Goal: Transaction & Acquisition: Book appointment/travel/reservation

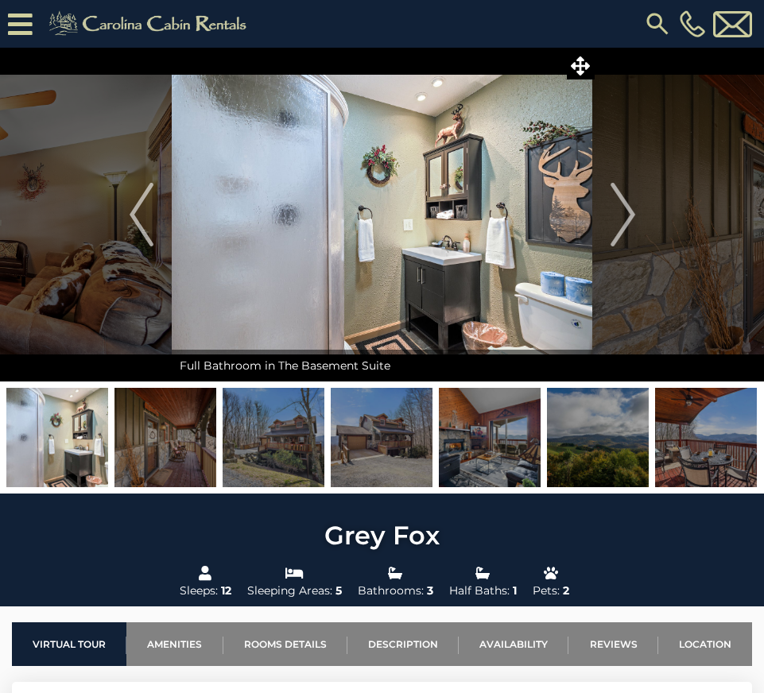
click at [583, 450] on img at bounding box center [598, 437] width 102 height 99
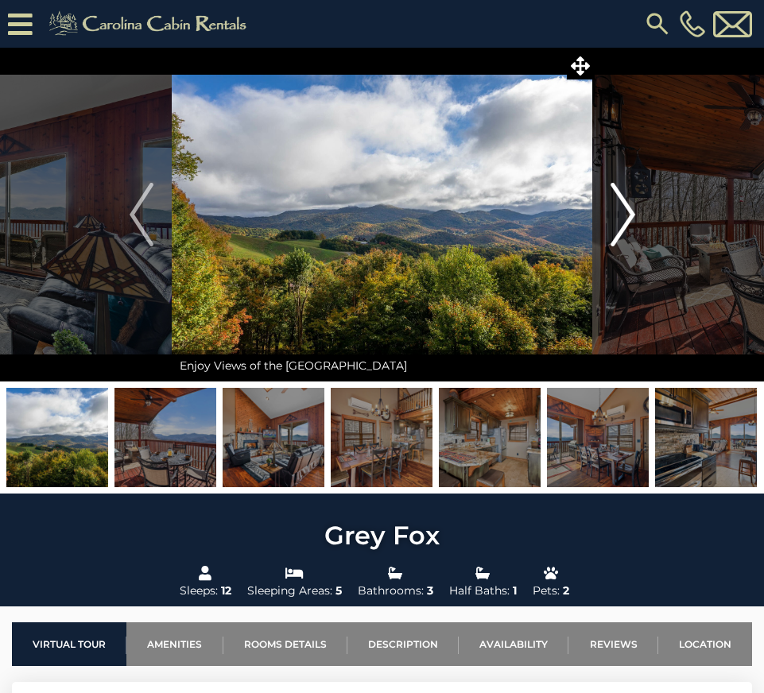
click at [618, 224] on img "Next" at bounding box center [622, 215] width 24 height 64
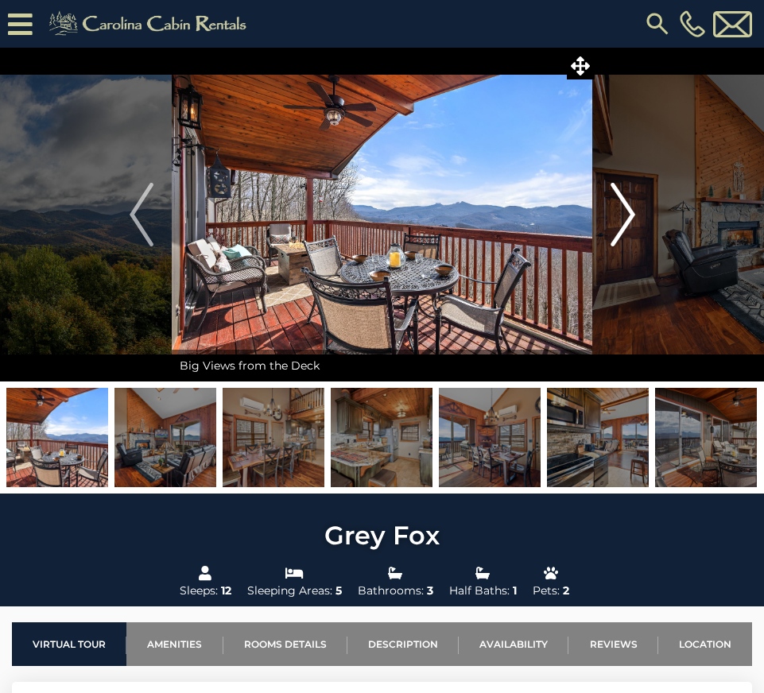
click at [618, 223] on img "Next" at bounding box center [622, 215] width 24 height 64
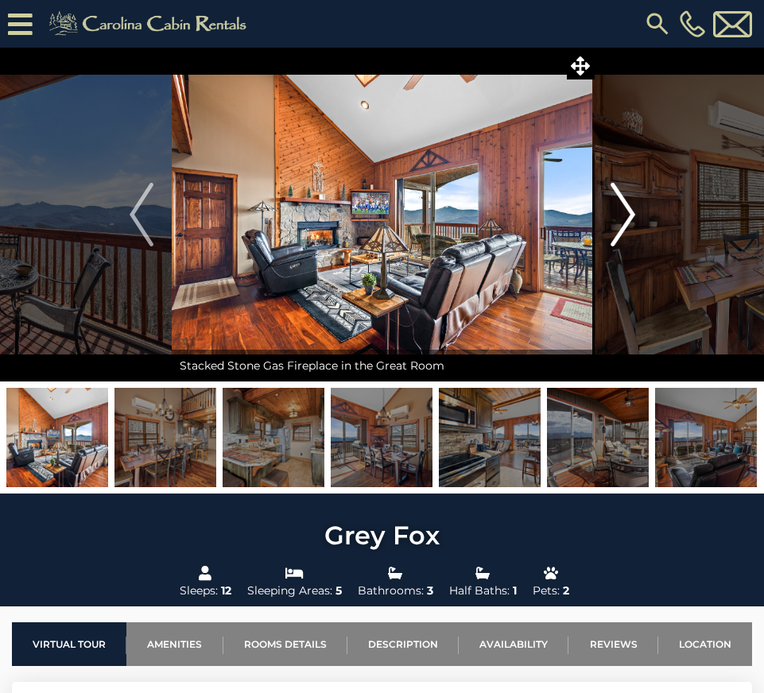
click at [619, 227] on img "Next" at bounding box center [622, 215] width 24 height 64
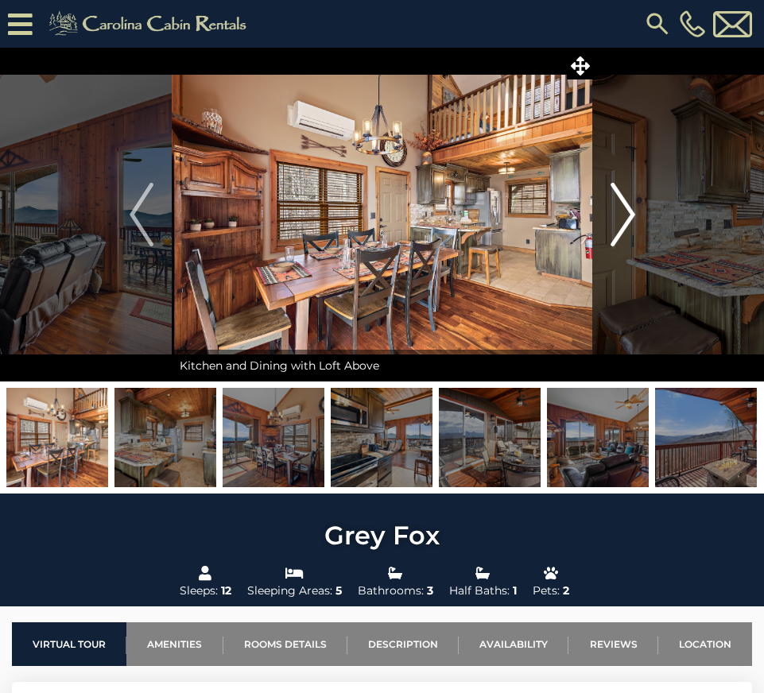
click at [620, 227] on img "Next" at bounding box center [622, 215] width 24 height 64
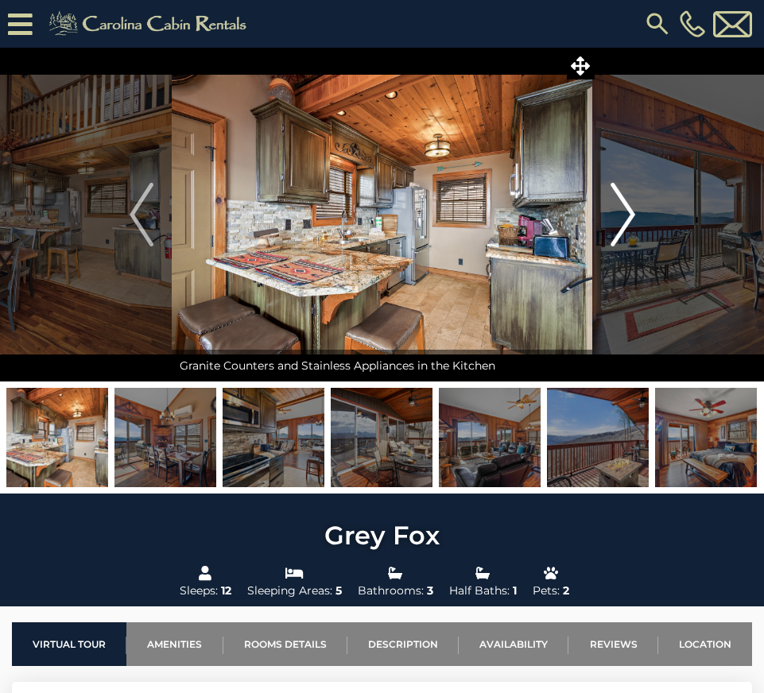
click at [620, 227] on img "Next" at bounding box center [622, 215] width 24 height 64
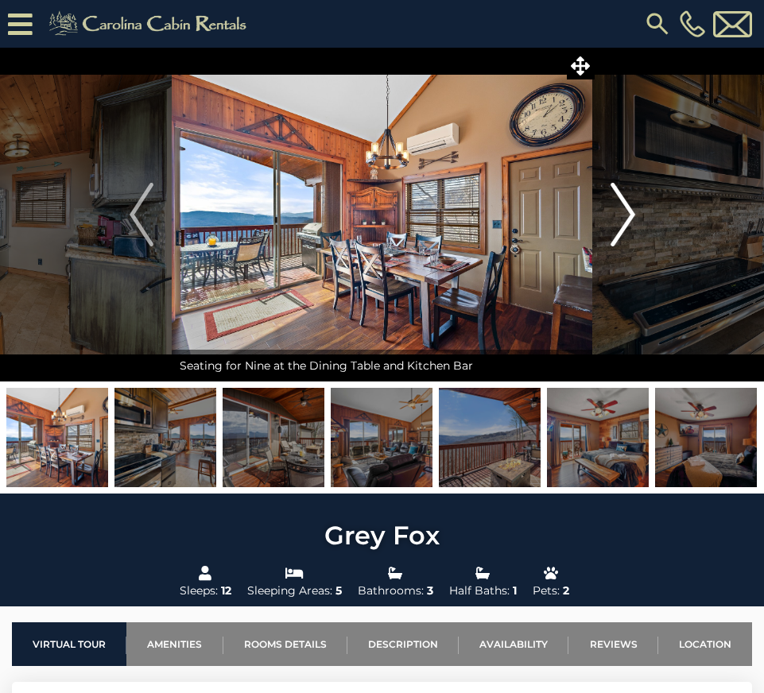
click at [620, 228] on img "Next" at bounding box center [622, 215] width 24 height 64
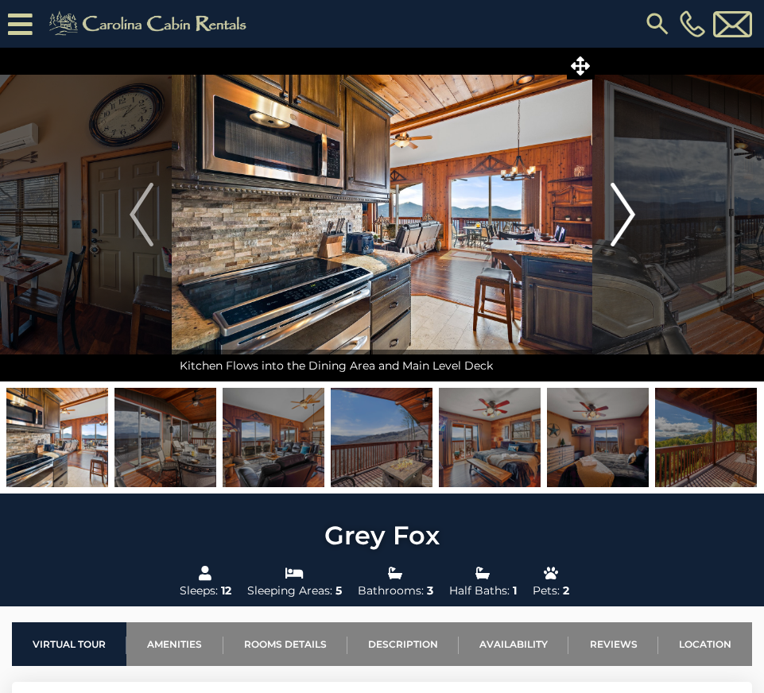
click at [622, 228] on img "Next" at bounding box center [622, 215] width 24 height 64
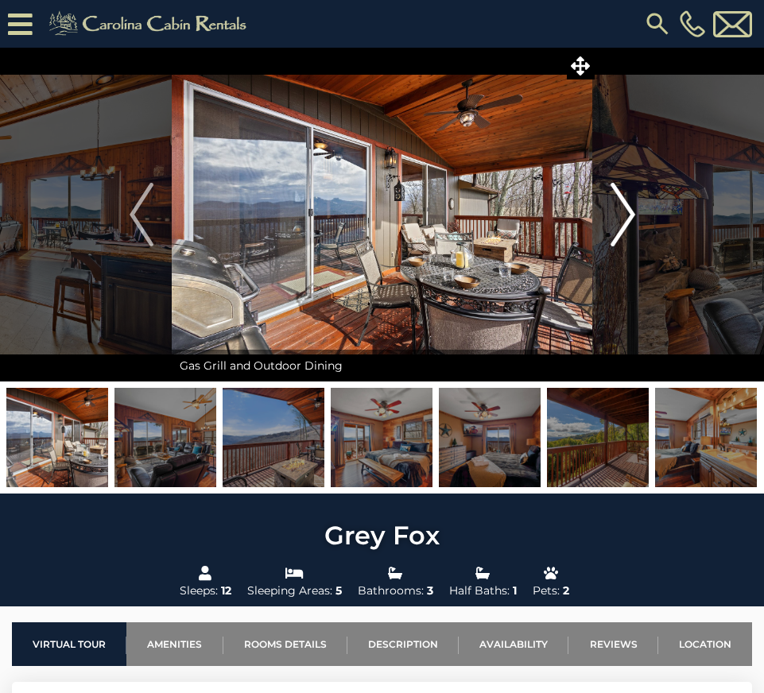
click at [622, 230] on img "Next" at bounding box center [622, 215] width 24 height 64
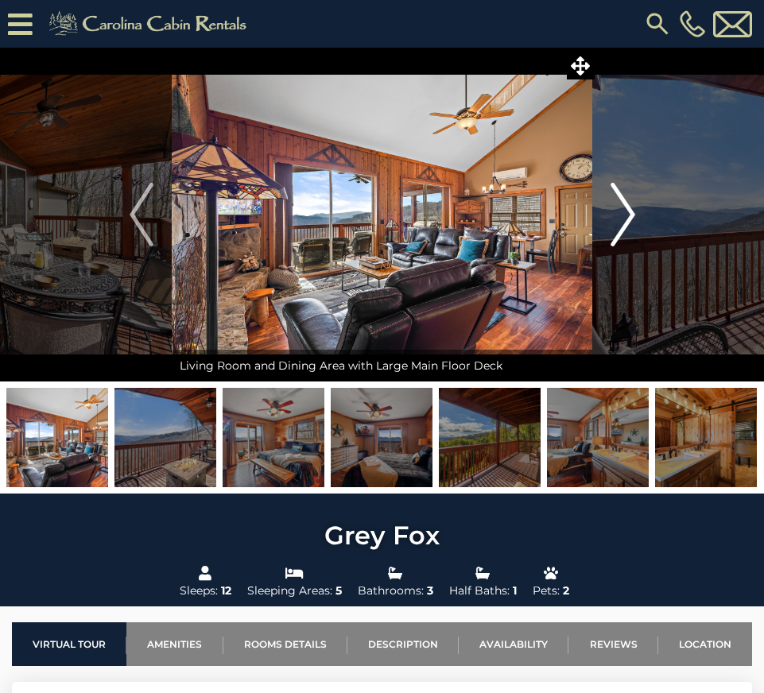
click at [623, 231] on img "Next" at bounding box center [622, 215] width 24 height 64
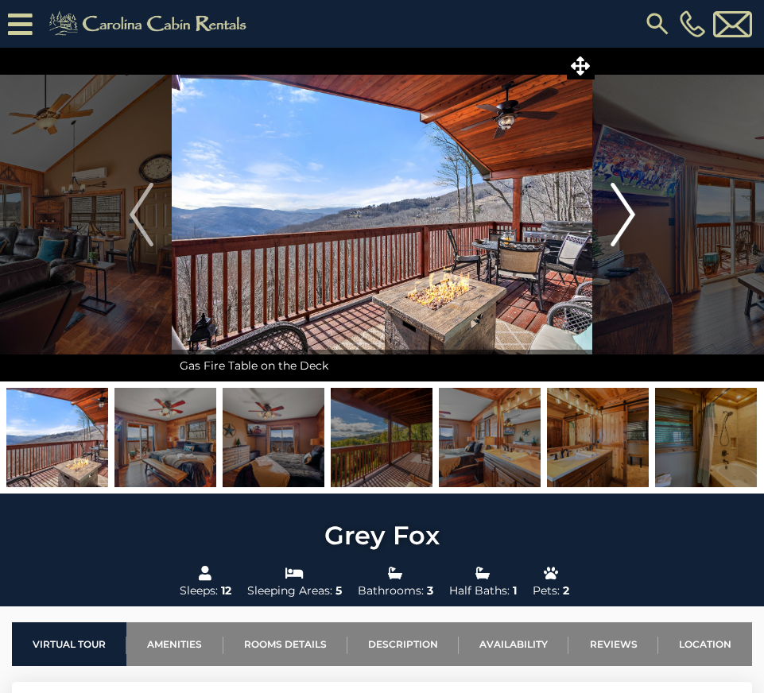
click at [625, 232] on img "Next" at bounding box center [622, 215] width 24 height 64
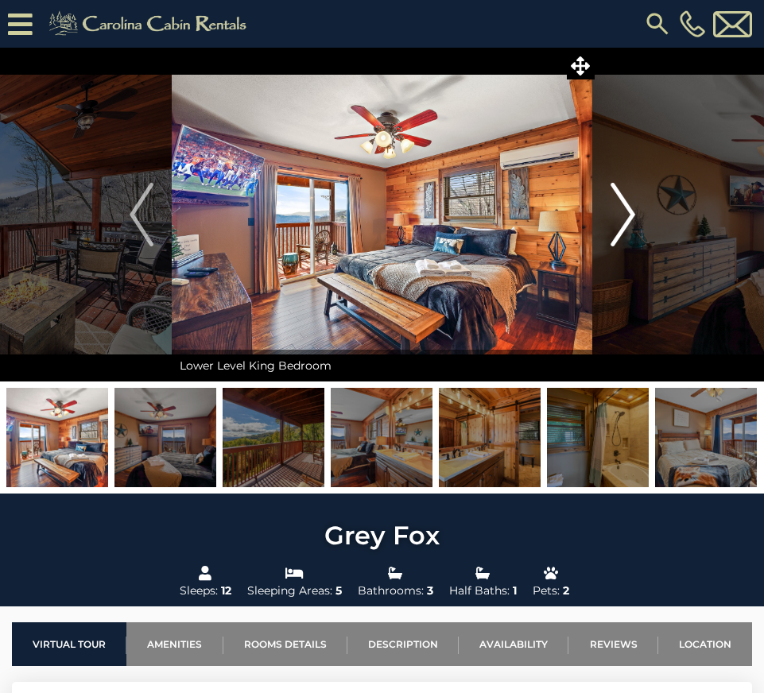
click at [626, 234] on img "Next" at bounding box center [622, 215] width 24 height 64
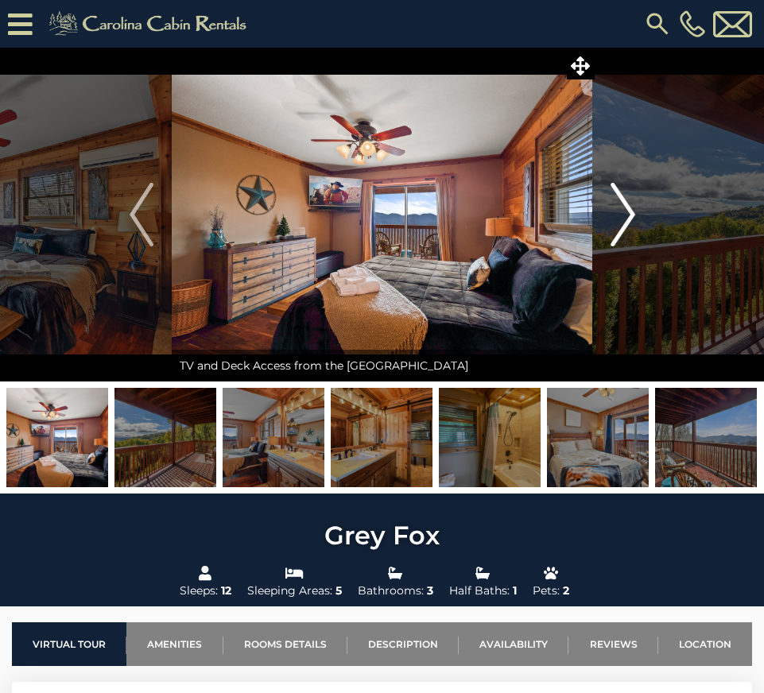
click at [627, 234] on img "Next" at bounding box center [622, 215] width 24 height 64
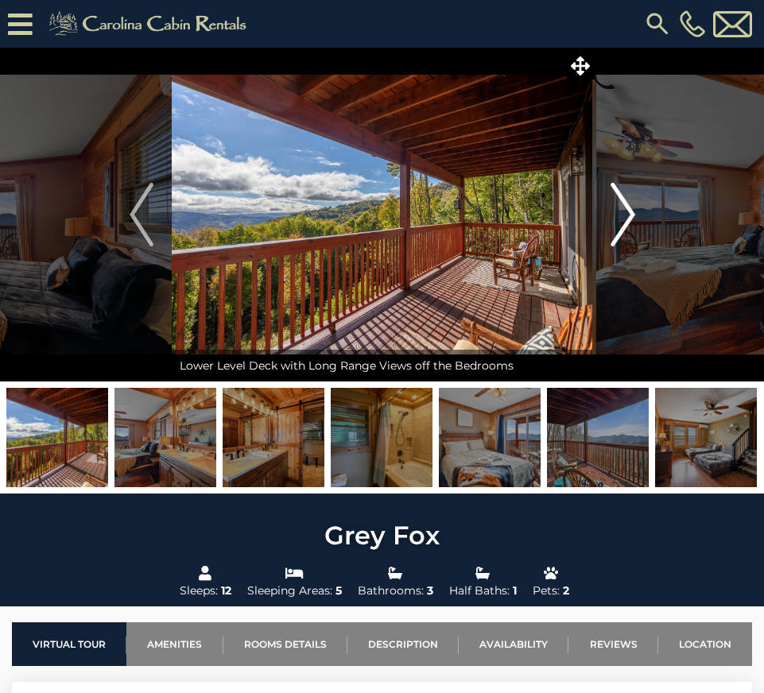
click at [627, 234] on img "Next" at bounding box center [622, 215] width 24 height 64
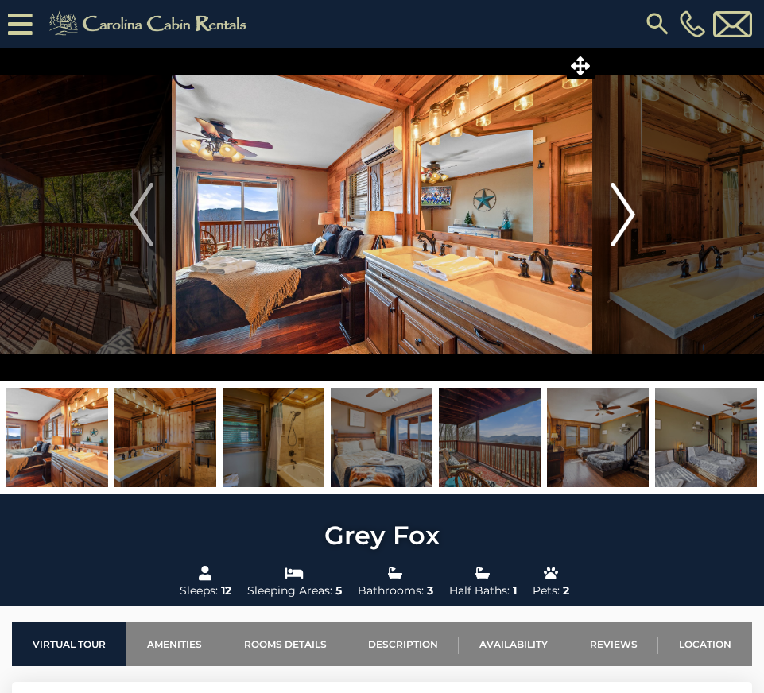
click at [628, 234] on img "Next" at bounding box center [622, 215] width 24 height 64
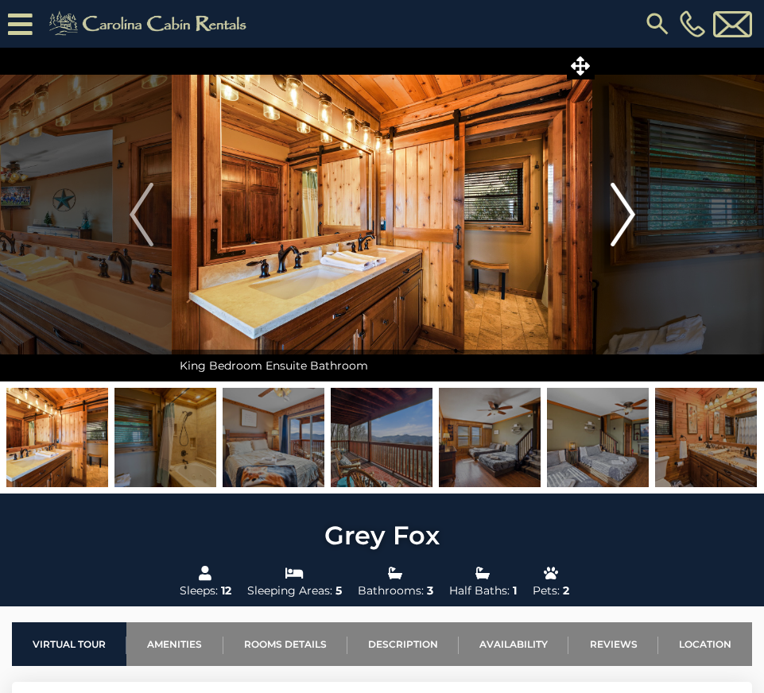
click at [629, 235] on img "Next" at bounding box center [622, 215] width 24 height 64
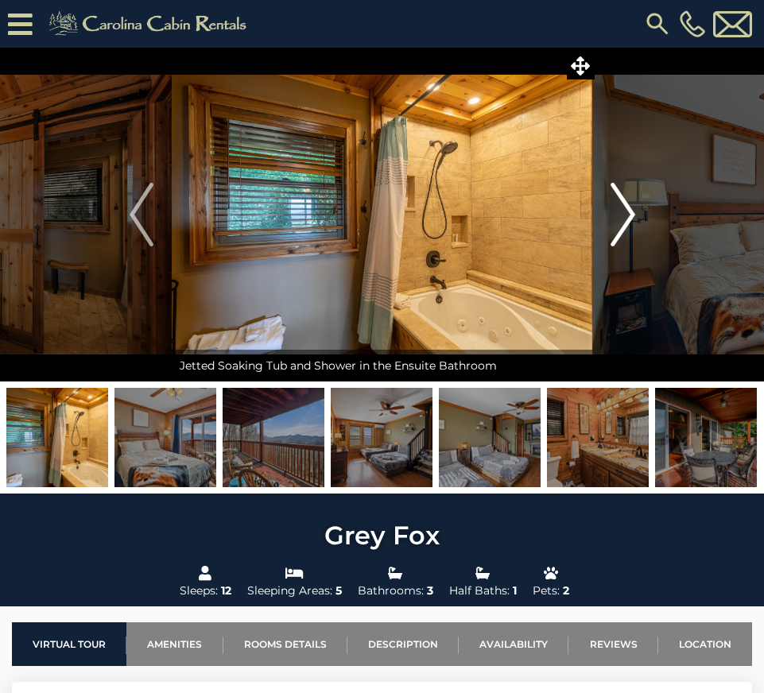
click at [630, 236] on img "Next" at bounding box center [622, 215] width 24 height 64
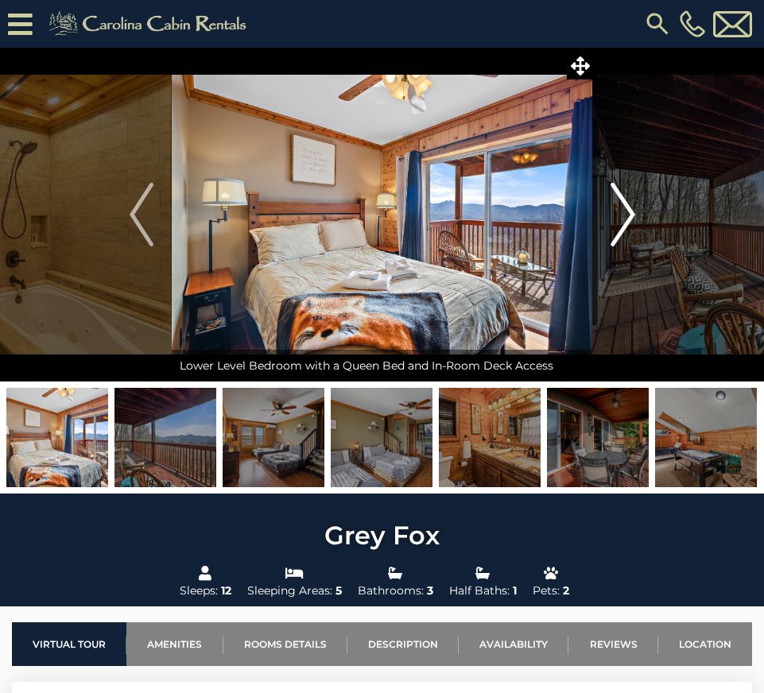
click at [631, 236] on img "Next" at bounding box center [622, 215] width 24 height 64
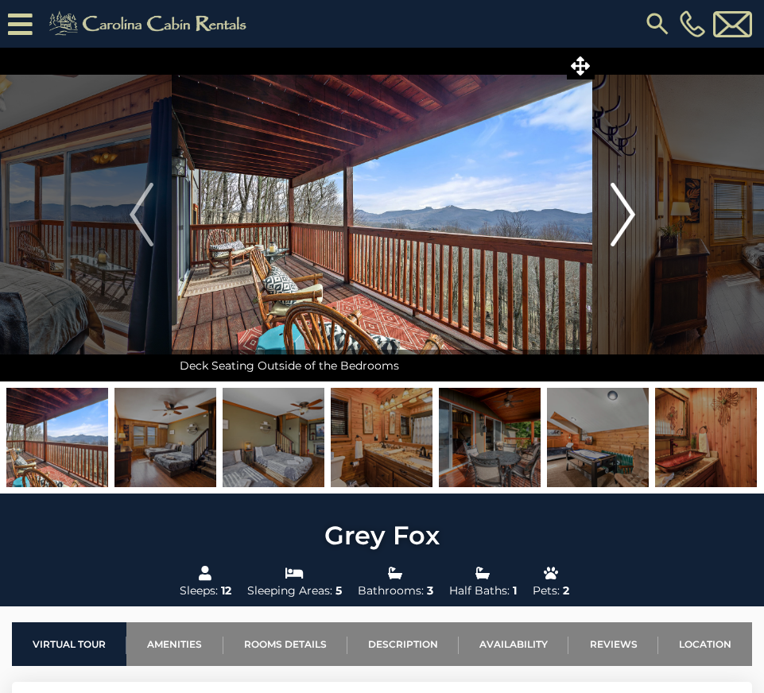
click at [633, 237] on img "Next" at bounding box center [622, 215] width 24 height 64
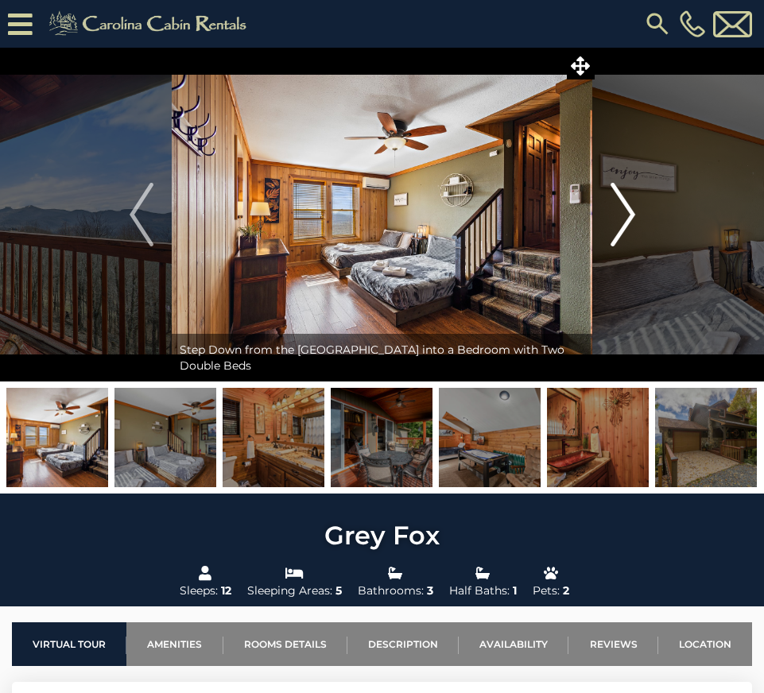
click at [634, 238] on img "Next" at bounding box center [622, 215] width 24 height 64
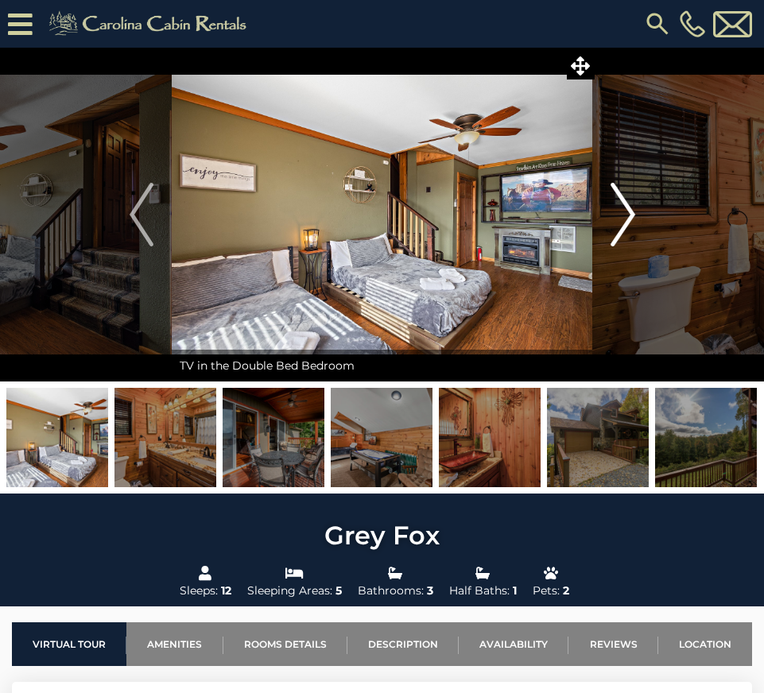
click at [635, 238] on button "Next" at bounding box center [622, 215] width 61 height 334
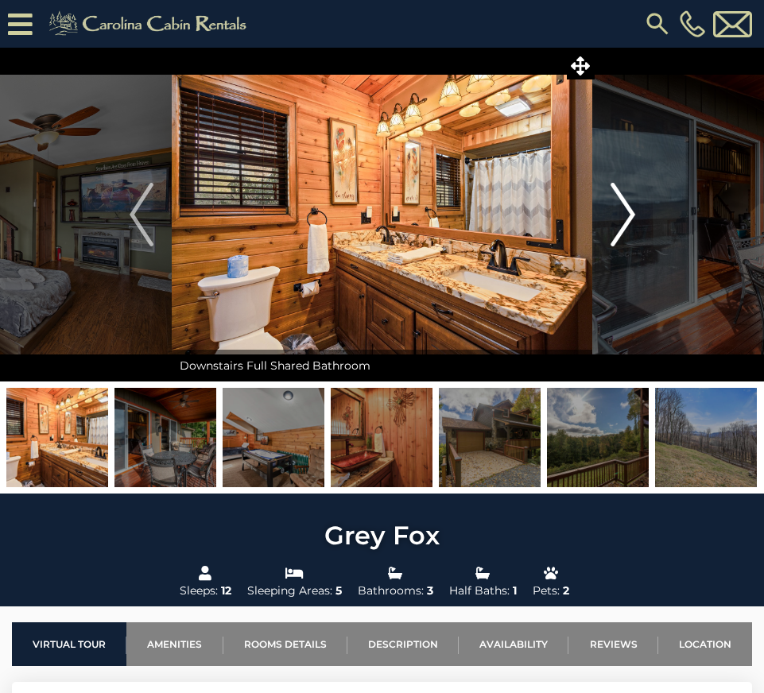
click at [636, 238] on button "Next" at bounding box center [622, 215] width 61 height 334
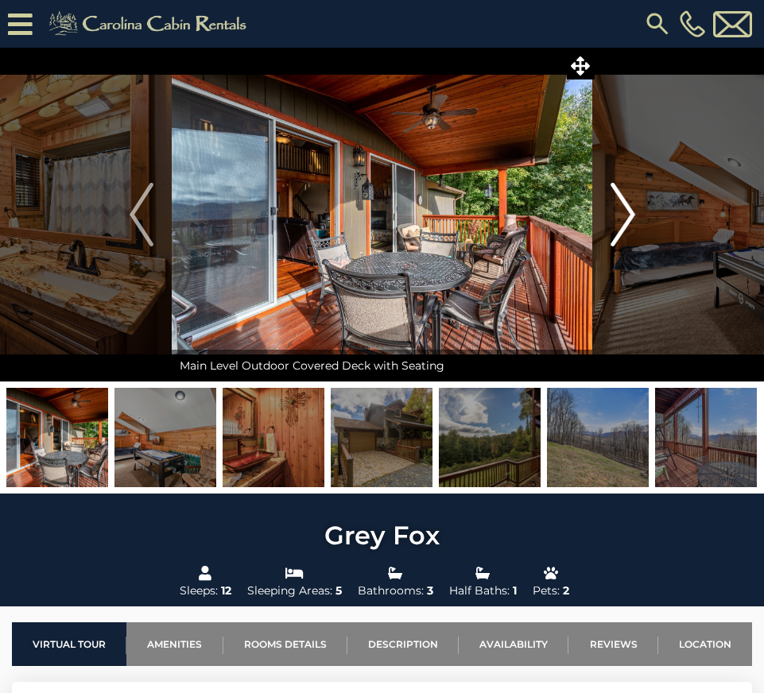
click at [637, 238] on button "Next" at bounding box center [622, 215] width 61 height 334
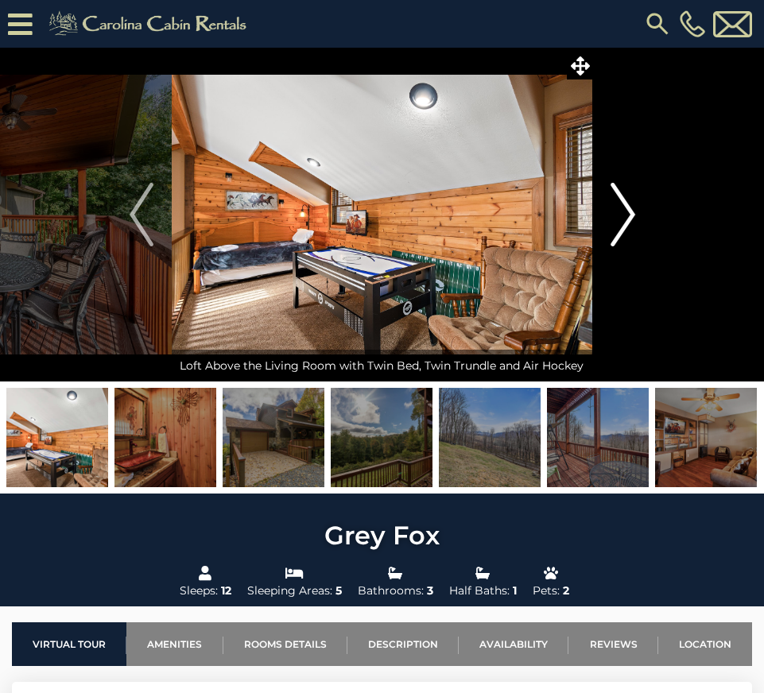
click at [637, 239] on button "Next" at bounding box center [622, 215] width 61 height 334
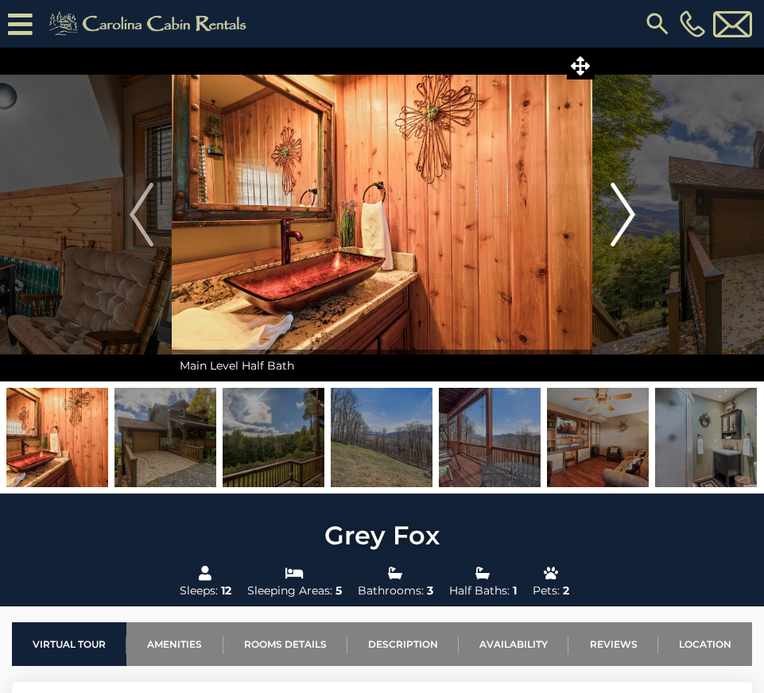
click at [638, 240] on button "Next" at bounding box center [622, 215] width 61 height 334
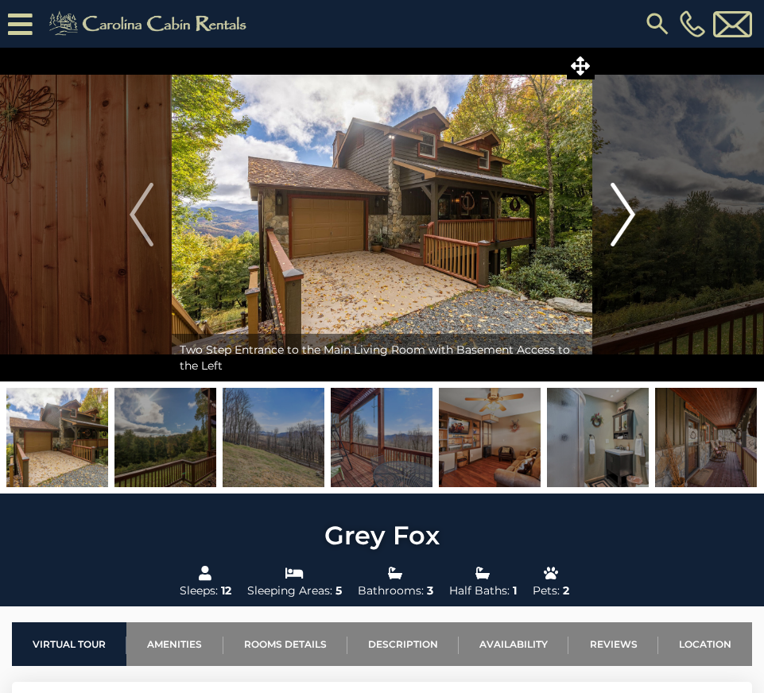
click at [638, 240] on button "Next" at bounding box center [622, 215] width 61 height 334
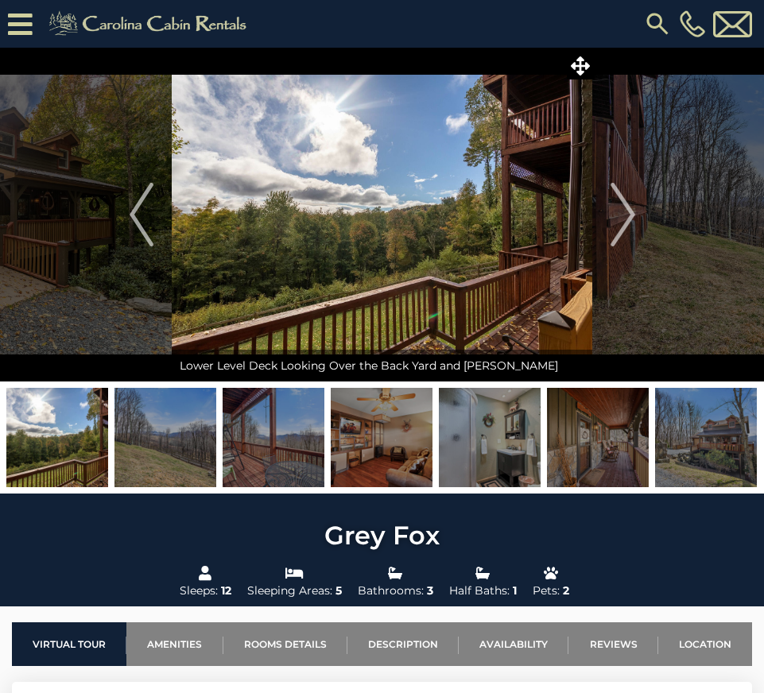
click at [153, 450] on img at bounding box center [165, 437] width 102 height 99
